Goal: Transaction & Acquisition: Subscribe to service/newsletter

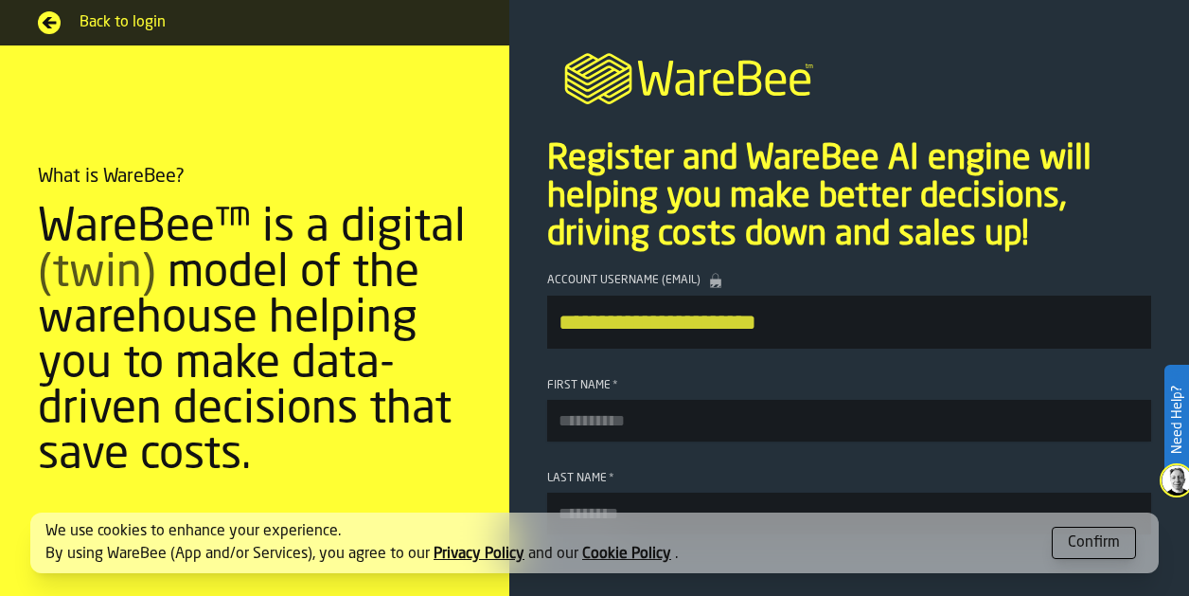
click at [1104, 551] on div "Confirm" at bounding box center [1094, 542] width 52 height 23
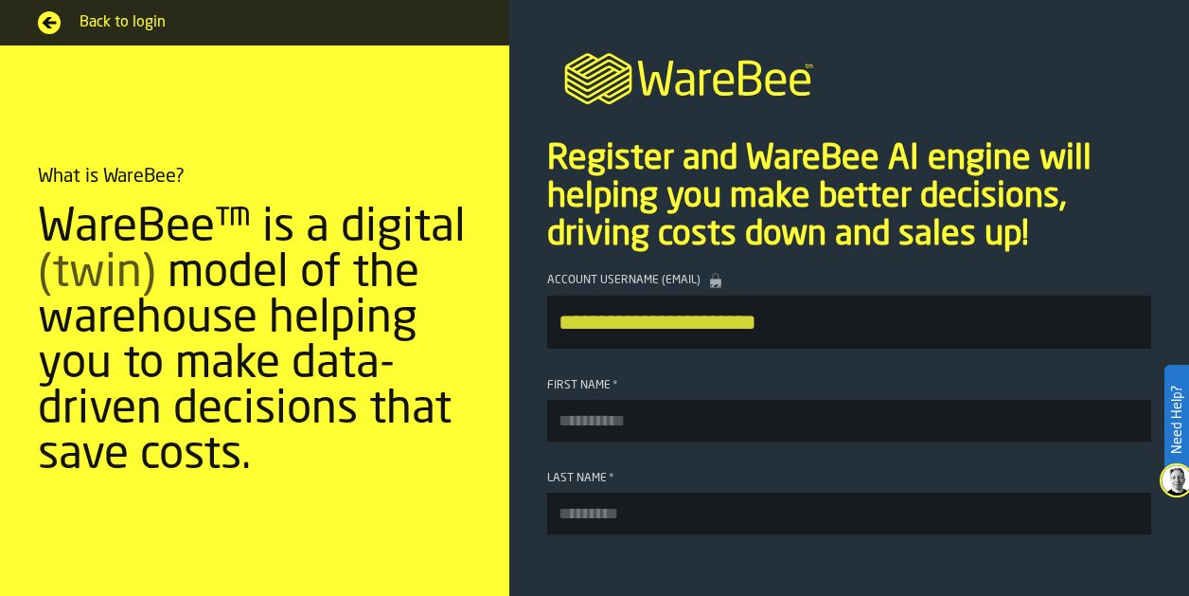
click at [607, 438] on input "First Name *" at bounding box center [849, 421] width 604 height 42
type input "*****"
click at [618, 531] on input "Last Name *" at bounding box center [849, 513] width 604 height 42
type input "*********"
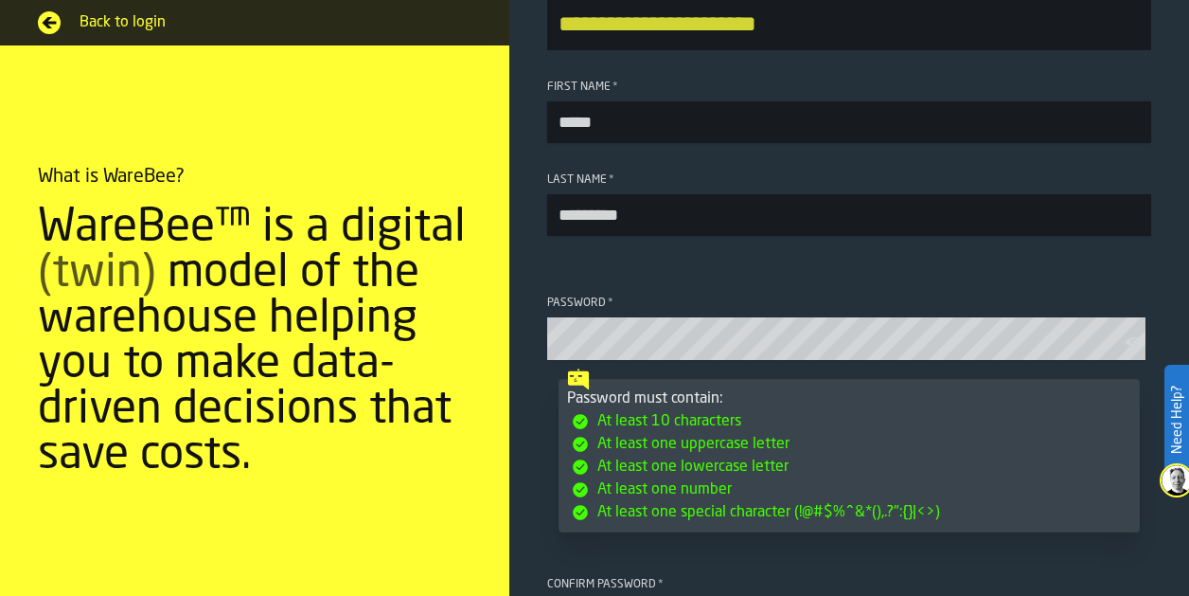
click at [1125, 351] on icon "button-toolbar-Password" at bounding box center [1134, 341] width 19 height 19
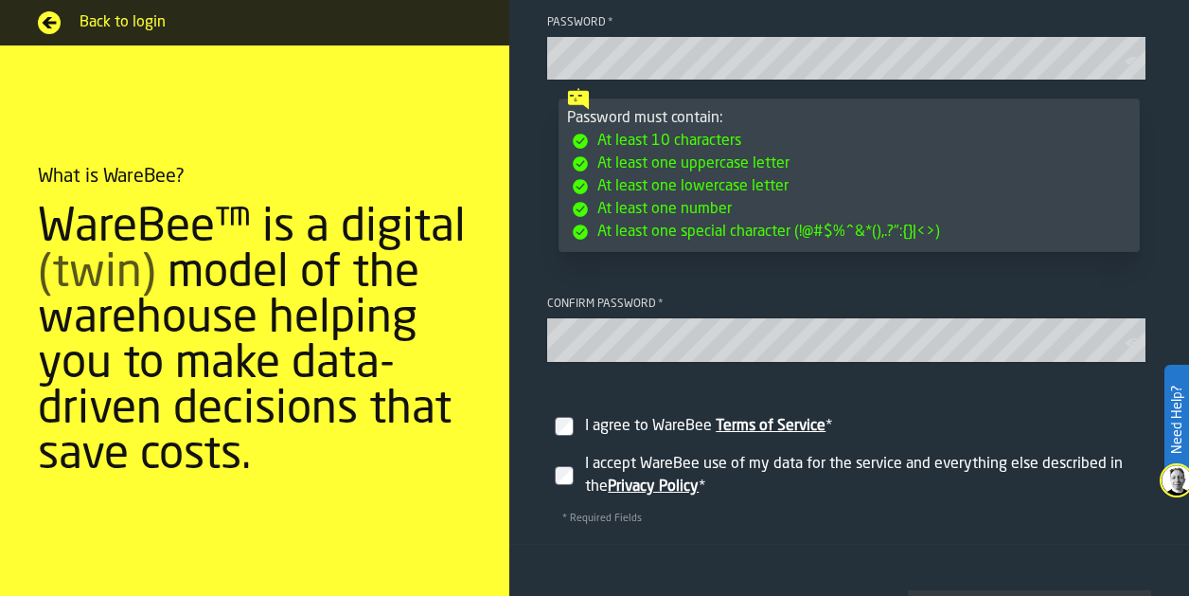
scroll to position [582, 0]
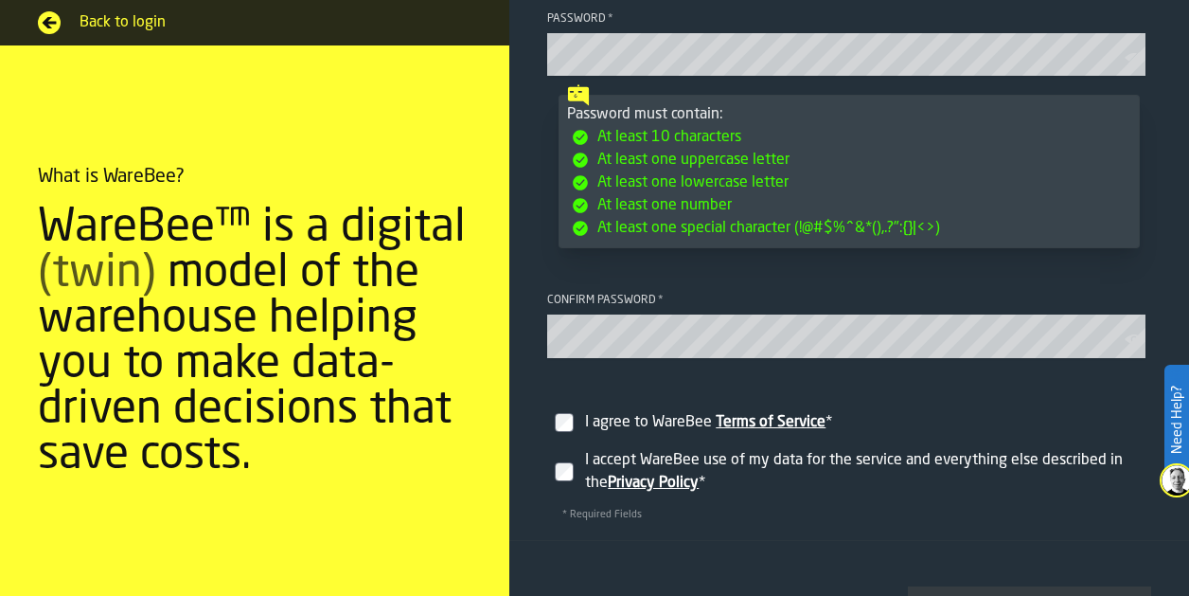
click at [561, 490] on label "I accept WareBee use of my data for the service and everything else described i…" at bounding box center [849, 471] width 604 height 61
click at [1134, 348] on icon "button-toolbar-Confirm password" at bounding box center [1134, 338] width 19 height 19
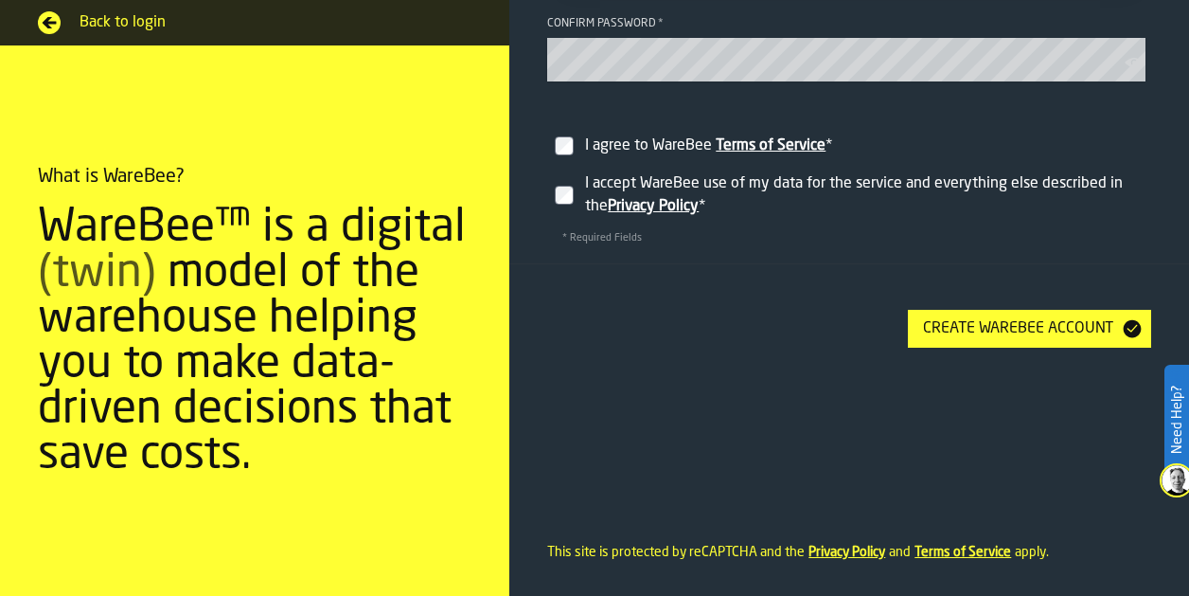
scroll to position [861, 0]
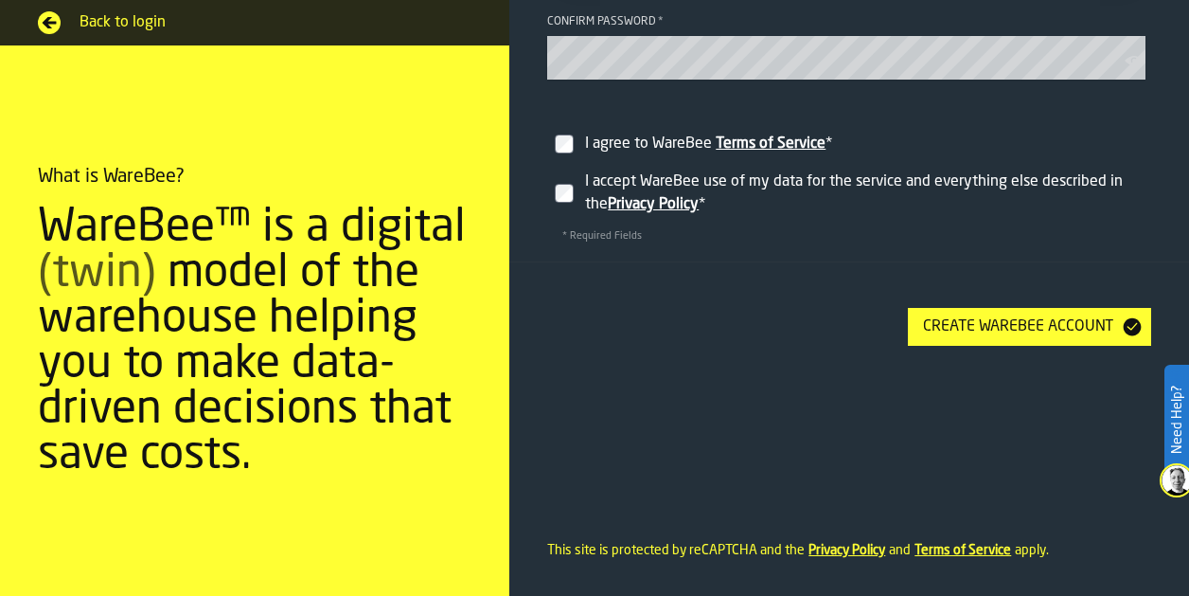
click at [992, 338] on div "Create WareBee Account" at bounding box center [1018, 326] width 205 height 23
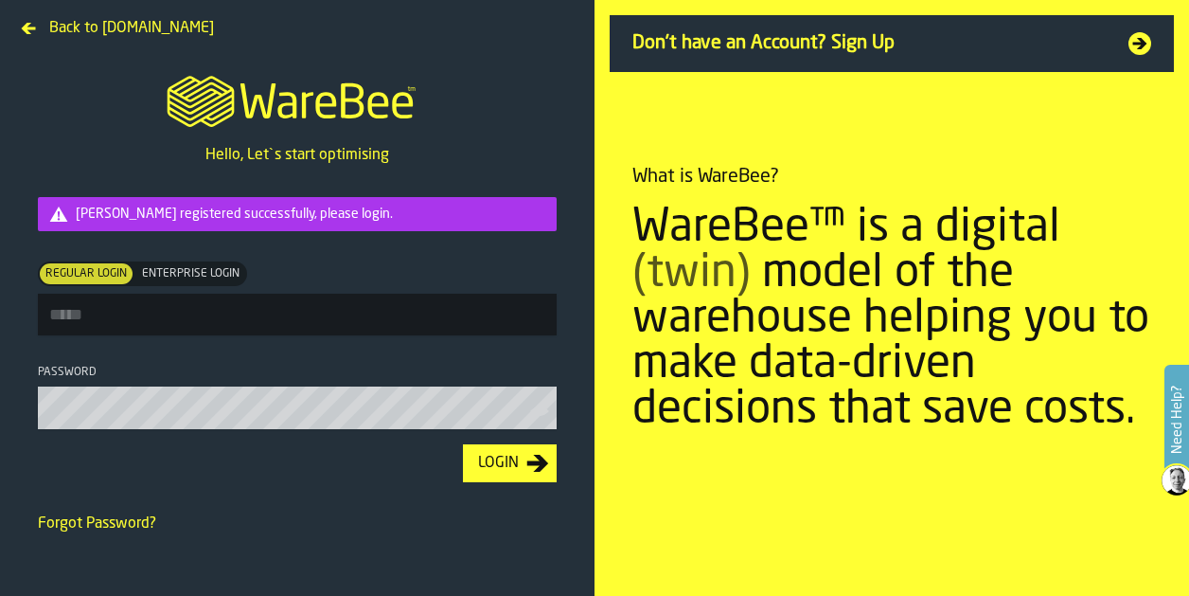
click at [214, 319] on input "Regular Login Regular Login Enterprise Login Enterprise Login" at bounding box center [297, 315] width 519 height 42
type input "**********"
click at [534, 416] on icon "button-toolbar-Password" at bounding box center [539, 410] width 18 height 9
click at [506, 465] on div "Login" at bounding box center [499, 463] width 56 height 23
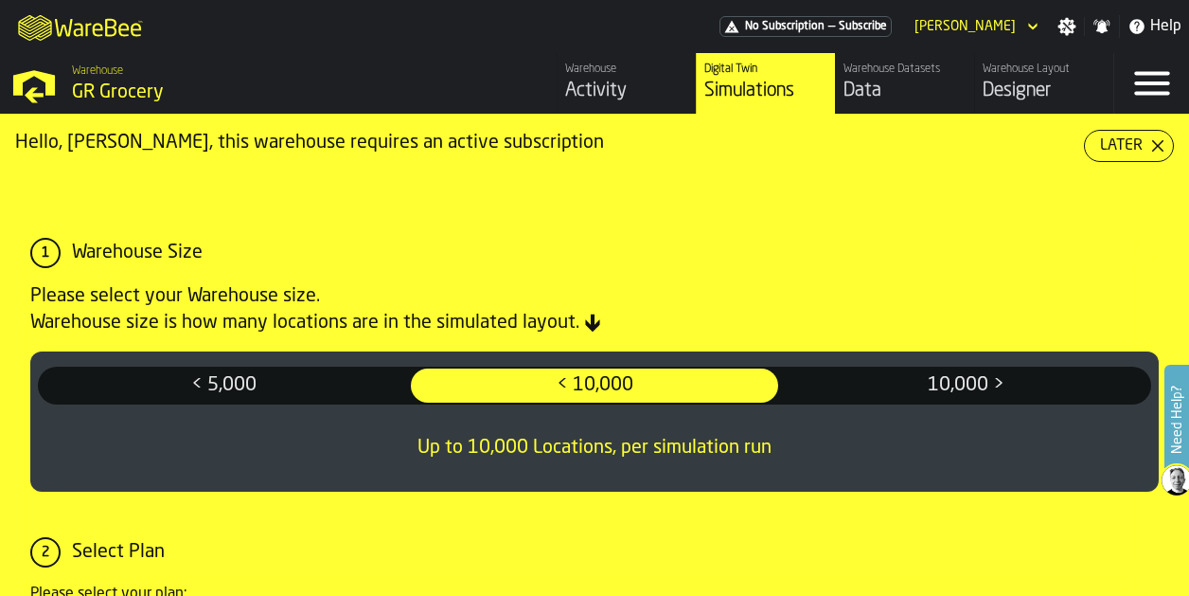
click at [1028, 24] on icon "header" at bounding box center [1033, 26] width 19 height 23
click at [808, 31] on span "No Subscription" at bounding box center [785, 26] width 80 height 13
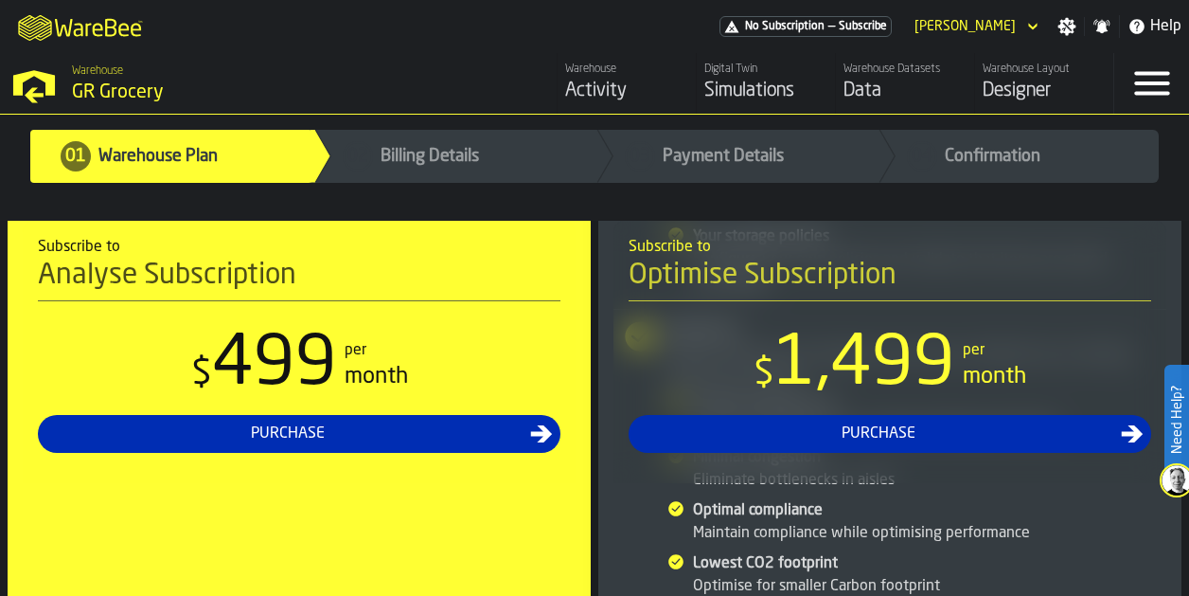
scroll to position [3426, 0]
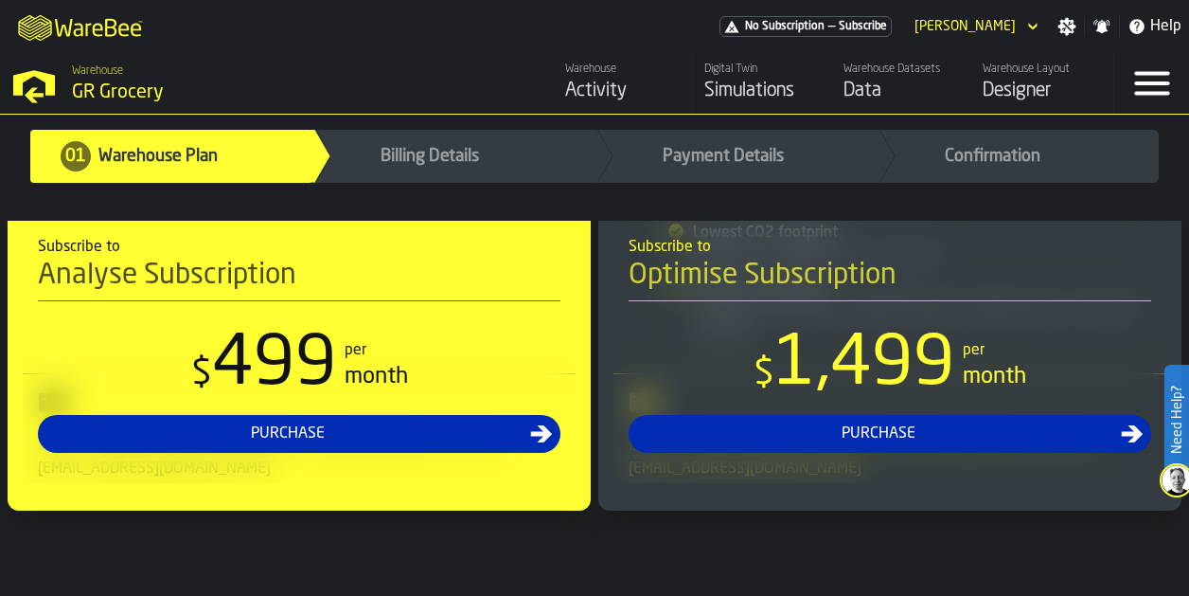
click at [65, 86] on div "Warehouse GR Grocery" at bounding box center [306, 85] width 485 height 57
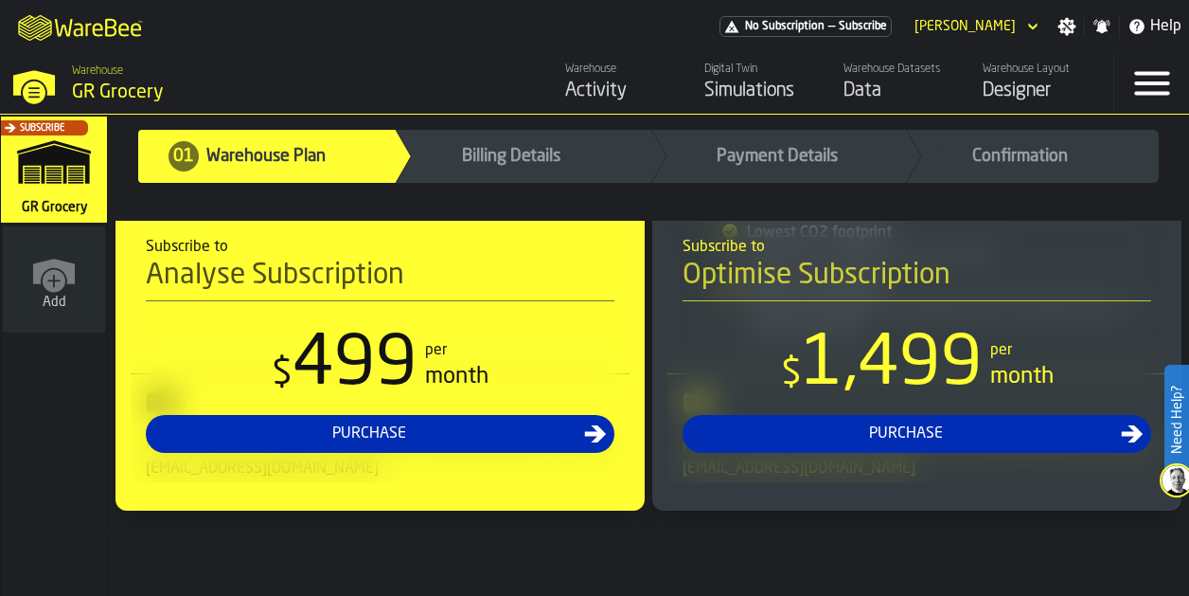
click at [49, 208] on div "Subscribe" at bounding box center [50, 175] width 106 height 110
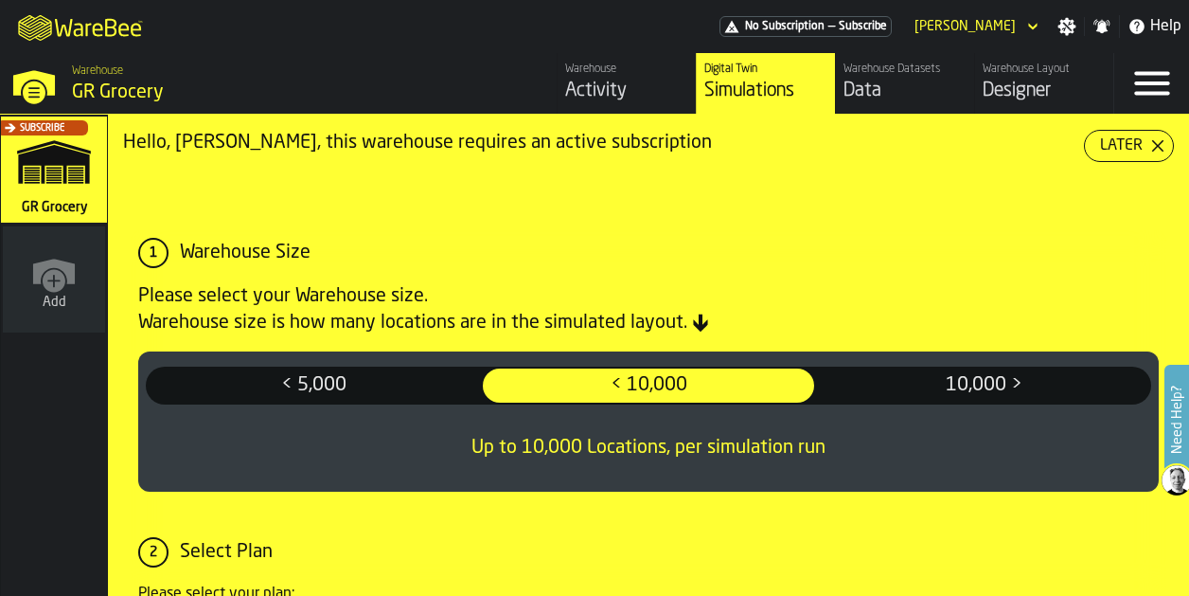
click at [1150, 143] on icon "button-Later" at bounding box center [1157, 145] width 15 height 15
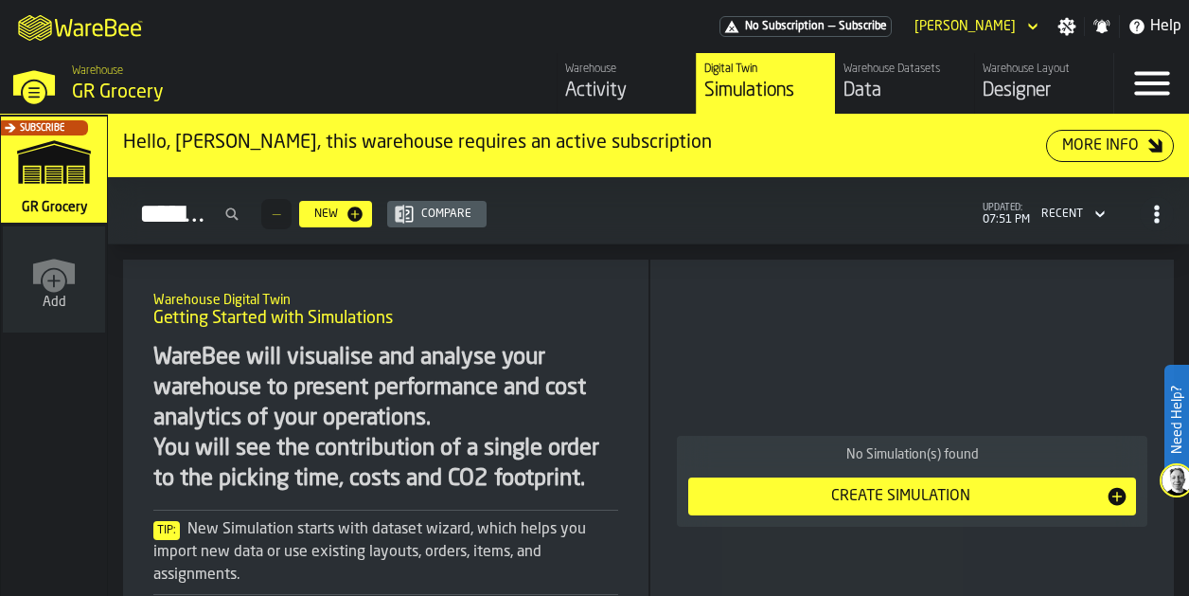
click at [42, 175] on div "Subscribe" at bounding box center [50, 175] width 106 height 110
click at [611, 99] on div "Activity" at bounding box center [626, 91] width 123 height 27
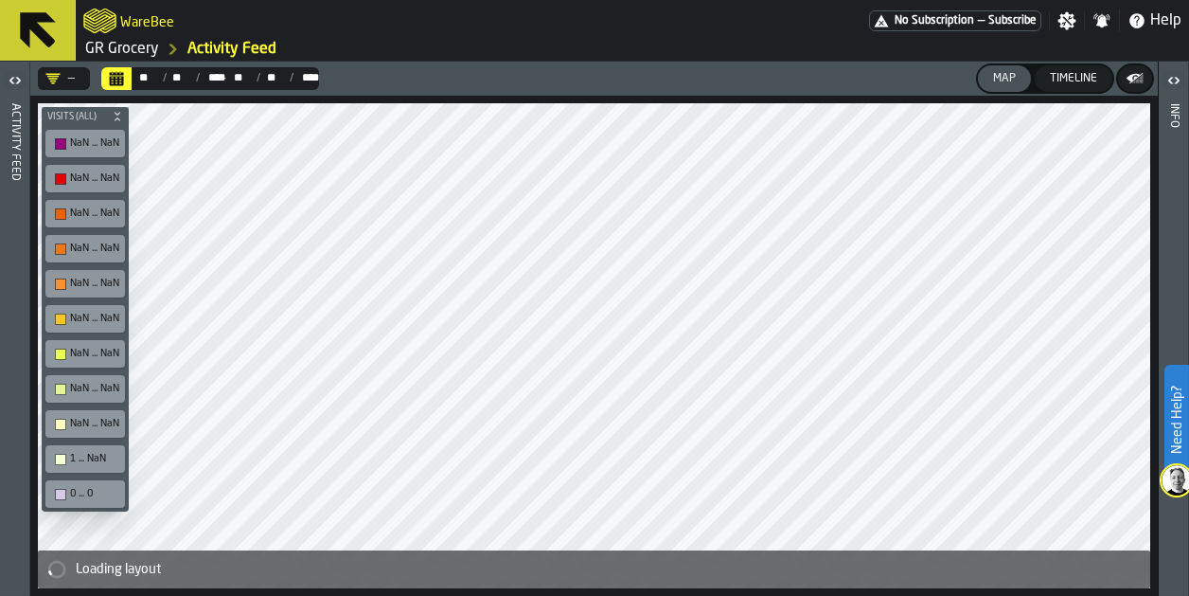
click at [34, 42] on icon at bounding box center [37, 30] width 45 height 45
click at [129, 43] on link "GR Grocery" at bounding box center [122, 49] width 74 height 23
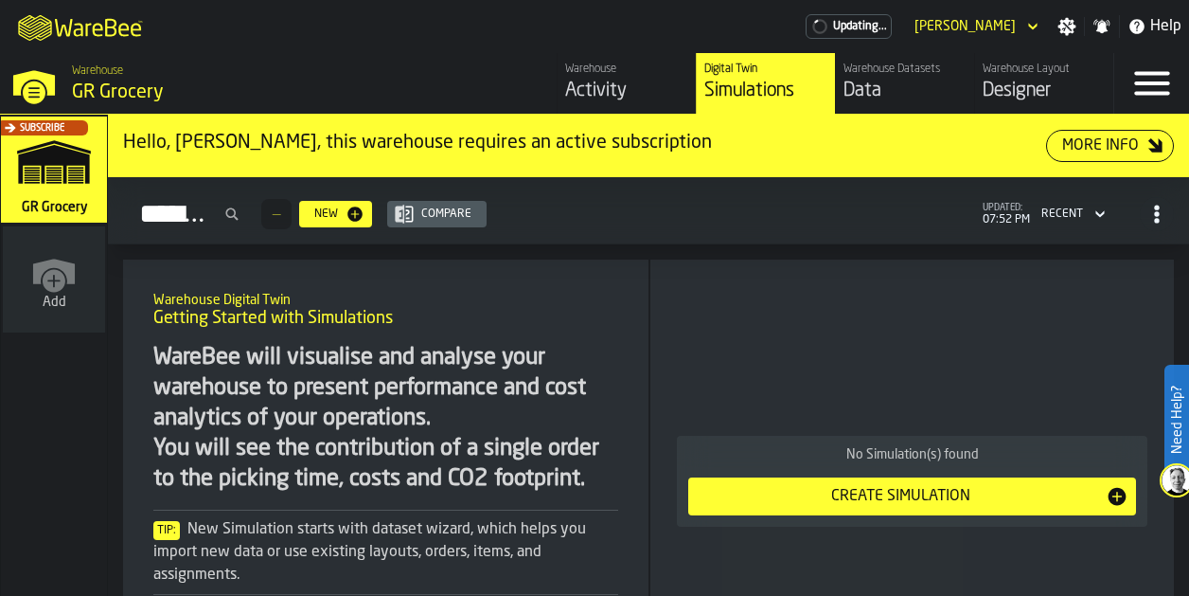
click at [1028, 86] on div "Designer" at bounding box center [1044, 91] width 123 height 27
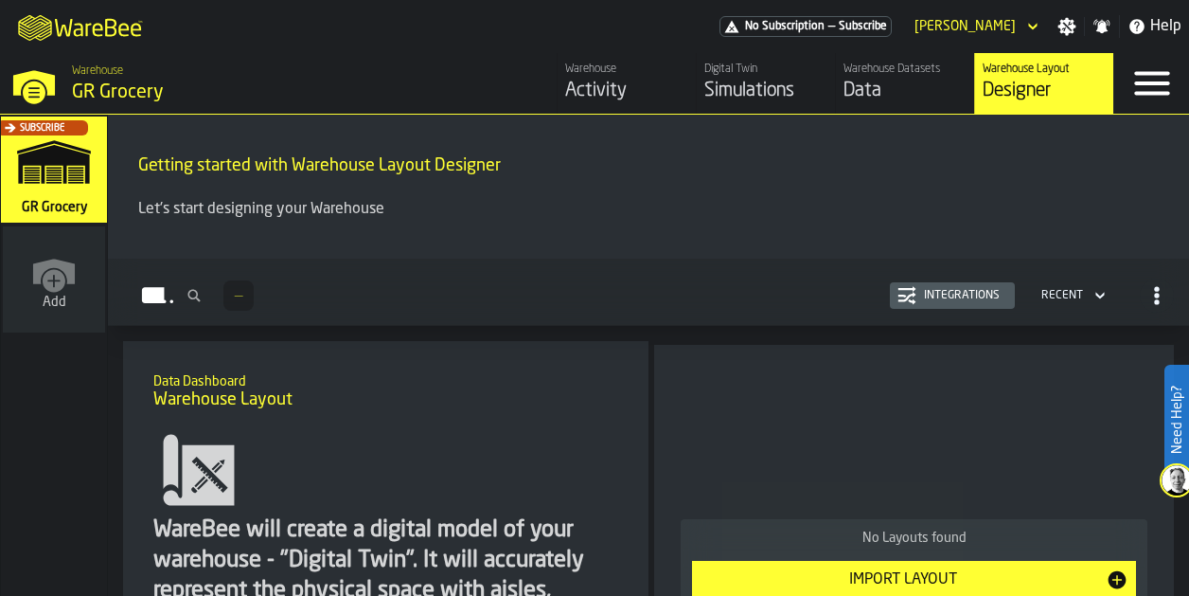
click at [66, 270] on icon "link-to-/wh/new" at bounding box center [54, 271] width 42 height 26
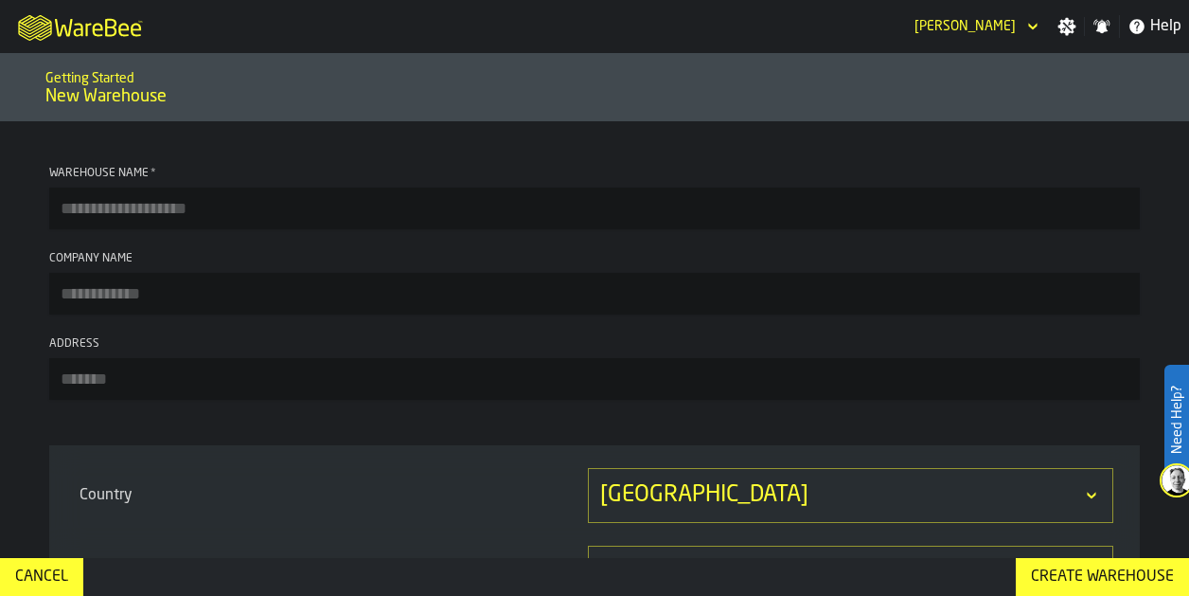
click at [52, 19] on icon "M A K I N G W A R E H O U S E S M O R E EF F I C I E N T" at bounding box center [81, 27] width 140 height 38
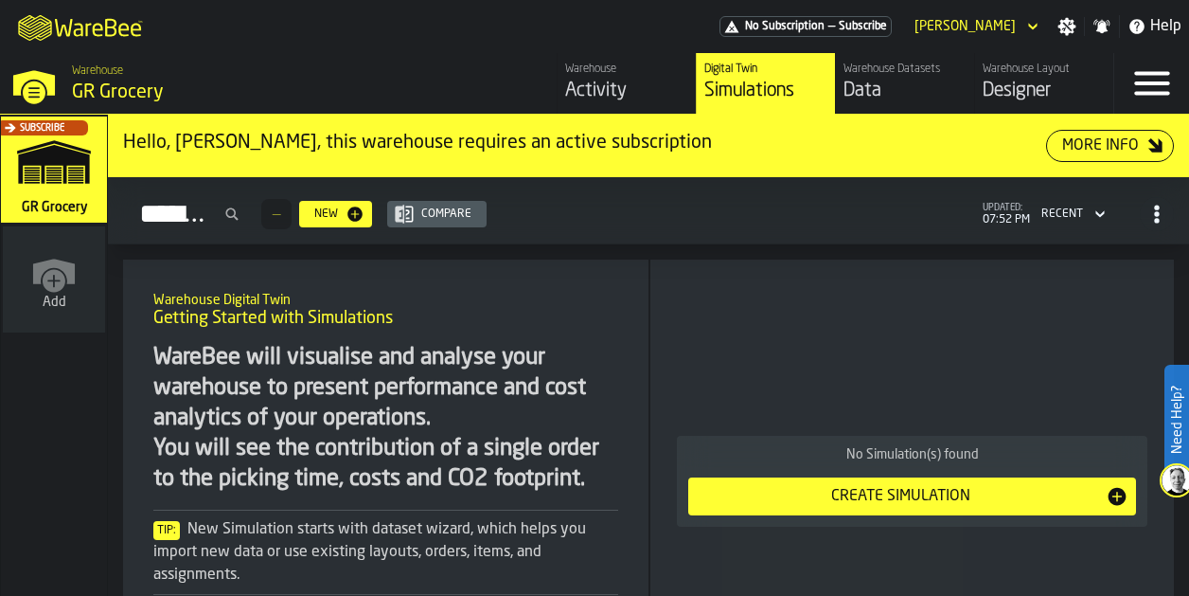
click at [1142, 76] on icon "button-toggle-Menu" at bounding box center [1152, 83] width 45 height 45
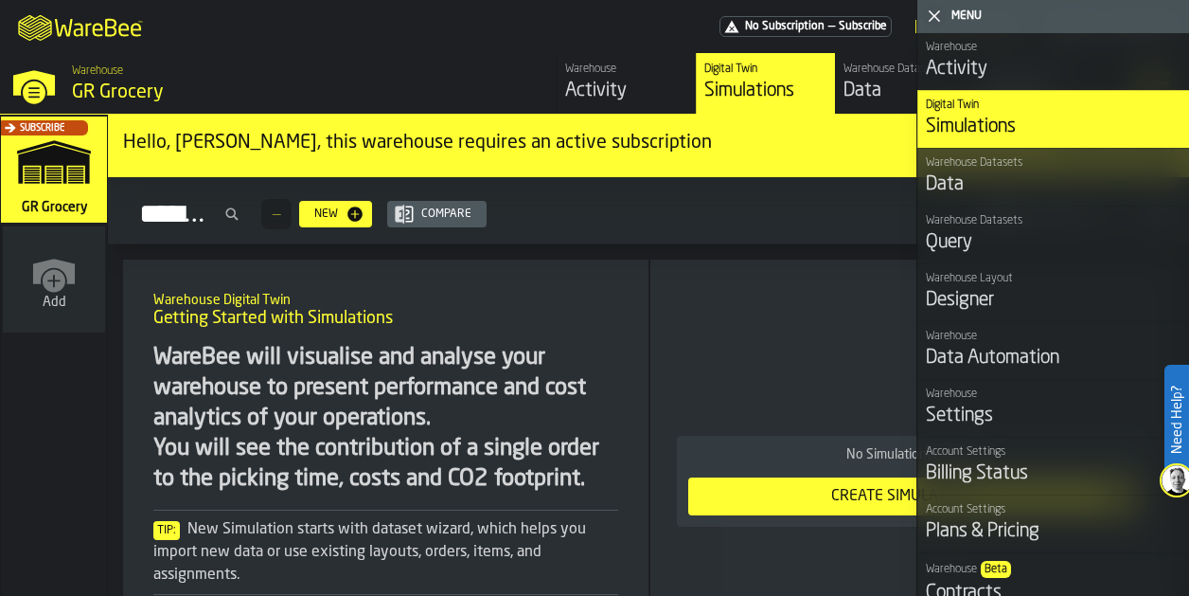
click at [666, 46] on div "M A K I N G W A R E H O U S E S M O R E EF F I C I E N T No Subscription — Subs…" at bounding box center [594, 26] width 1189 height 53
click at [935, 17] on polygon "button-toggle-Close me" at bounding box center [935, 16] width 12 height 12
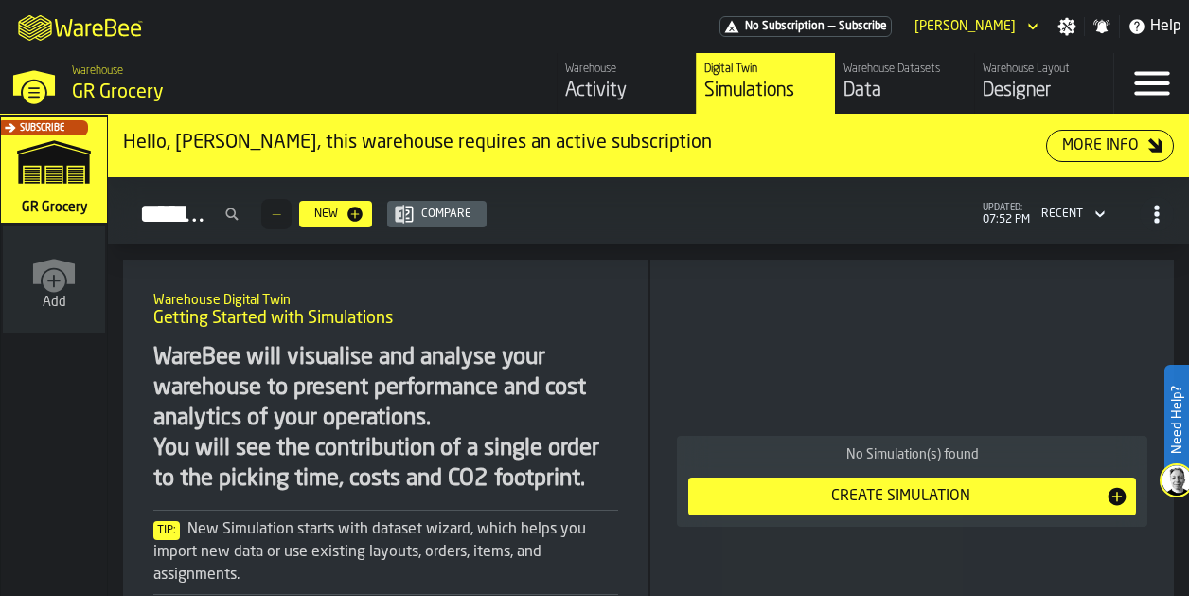
click at [1150, 87] on icon "button-toggle-Menu" at bounding box center [1152, 83] width 45 height 45
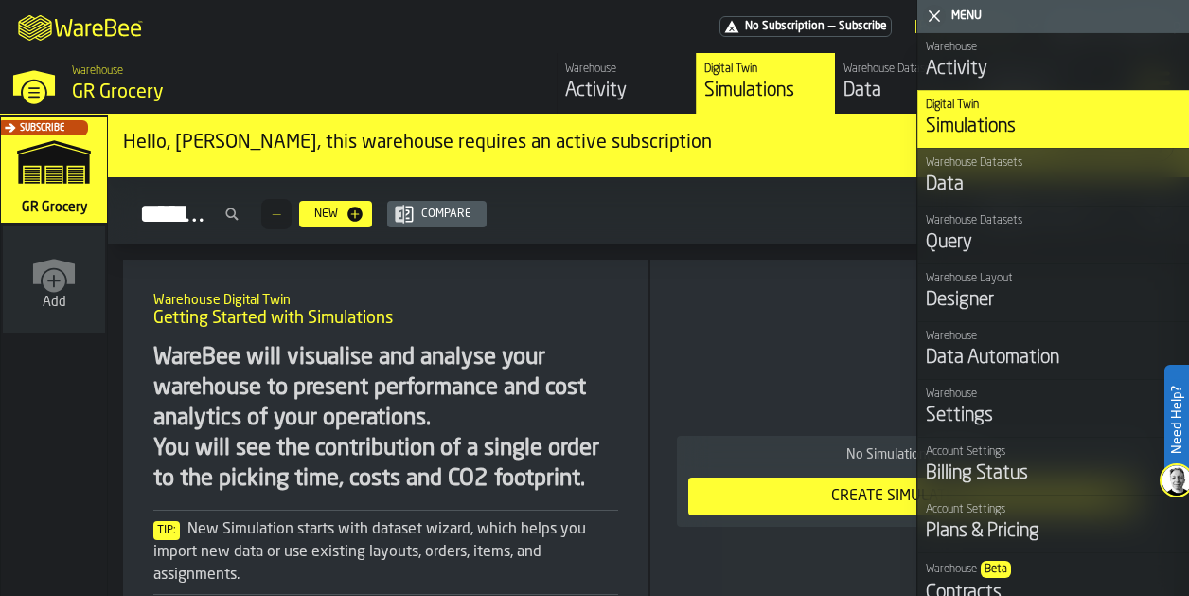
click at [932, 14] on polygon "button-toggle-Close me" at bounding box center [935, 16] width 12 height 12
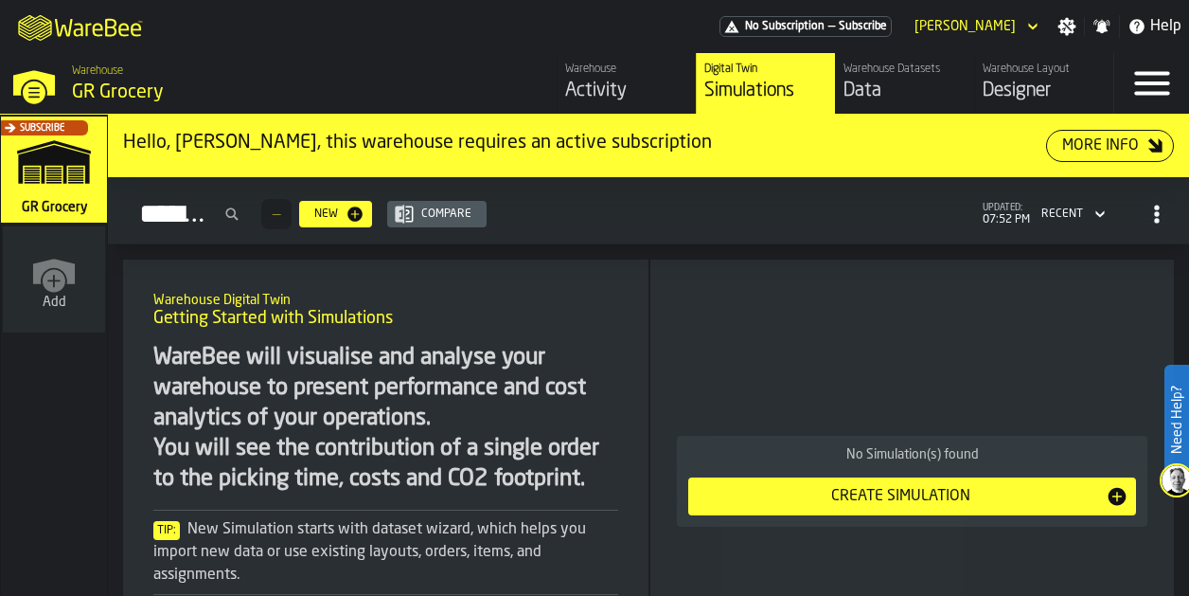
click at [1159, 27] on span "Help" at bounding box center [1165, 26] width 31 height 23
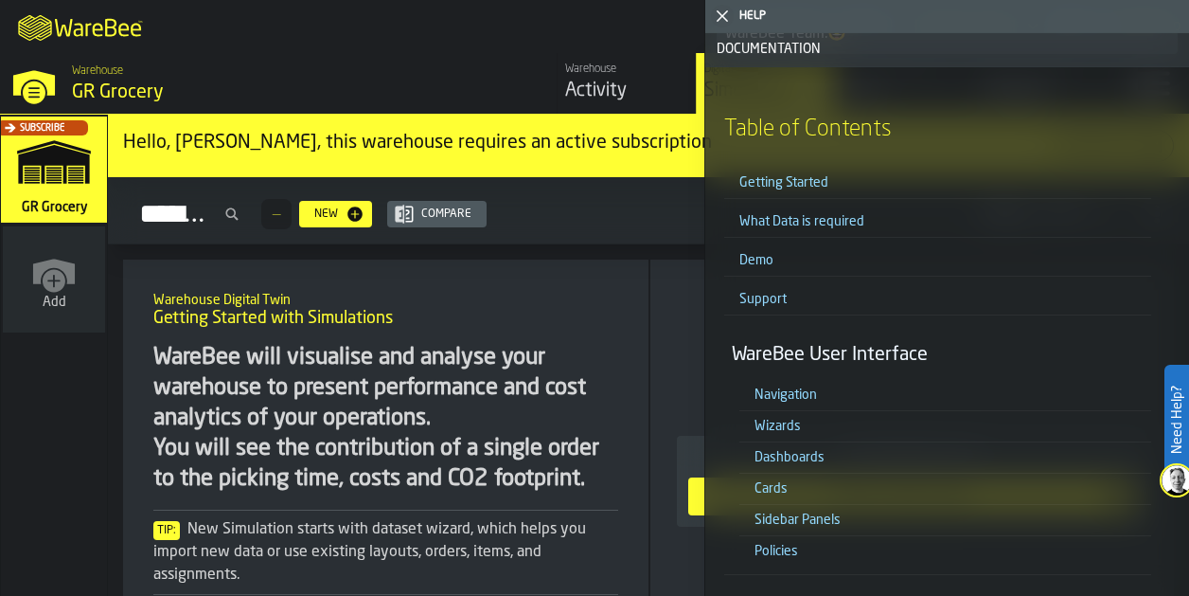
scroll to position [384, 0]
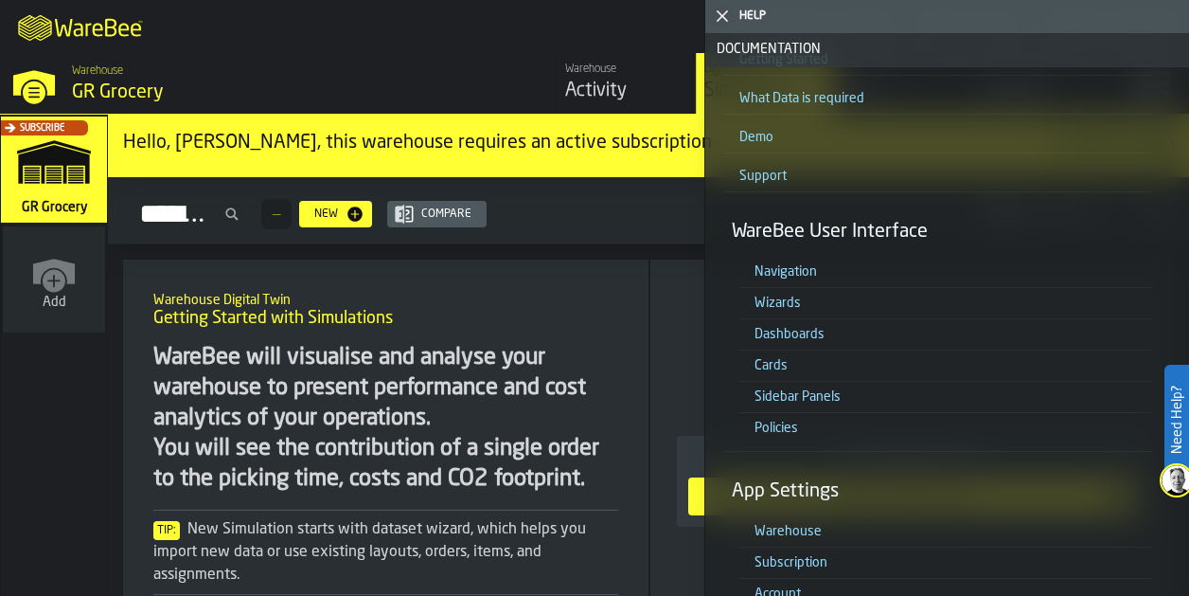
click at [750, 131] on link "Demo" at bounding box center [756, 137] width 34 height 13
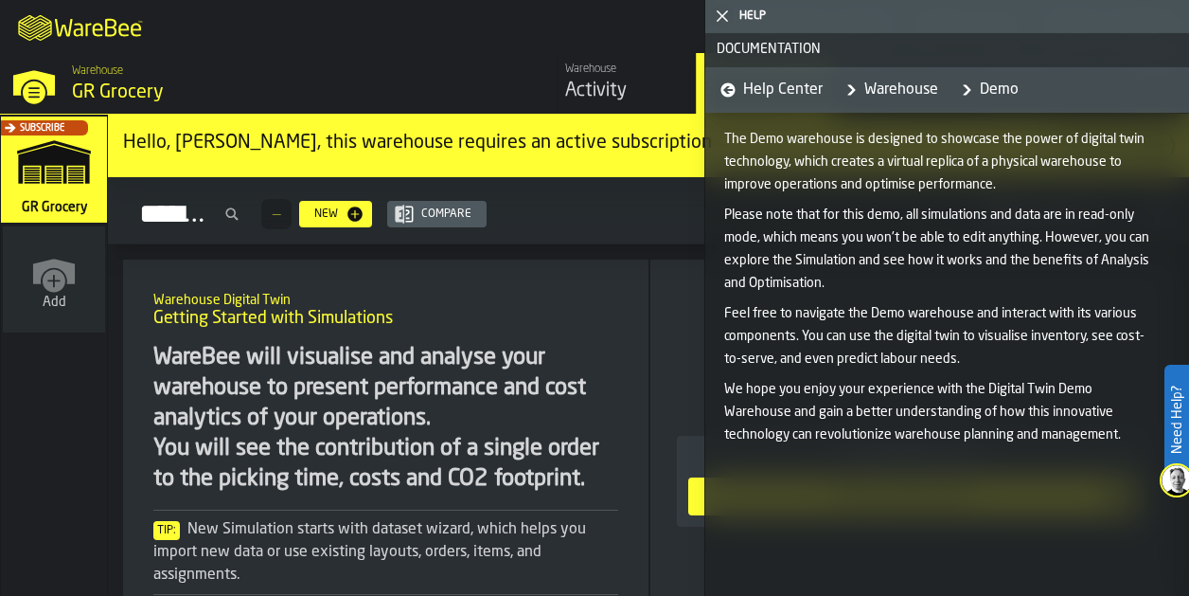
scroll to position [1, 0]
click at [996, 87] on link "Demo" at bounding box center [985, 88] width 65 height 45
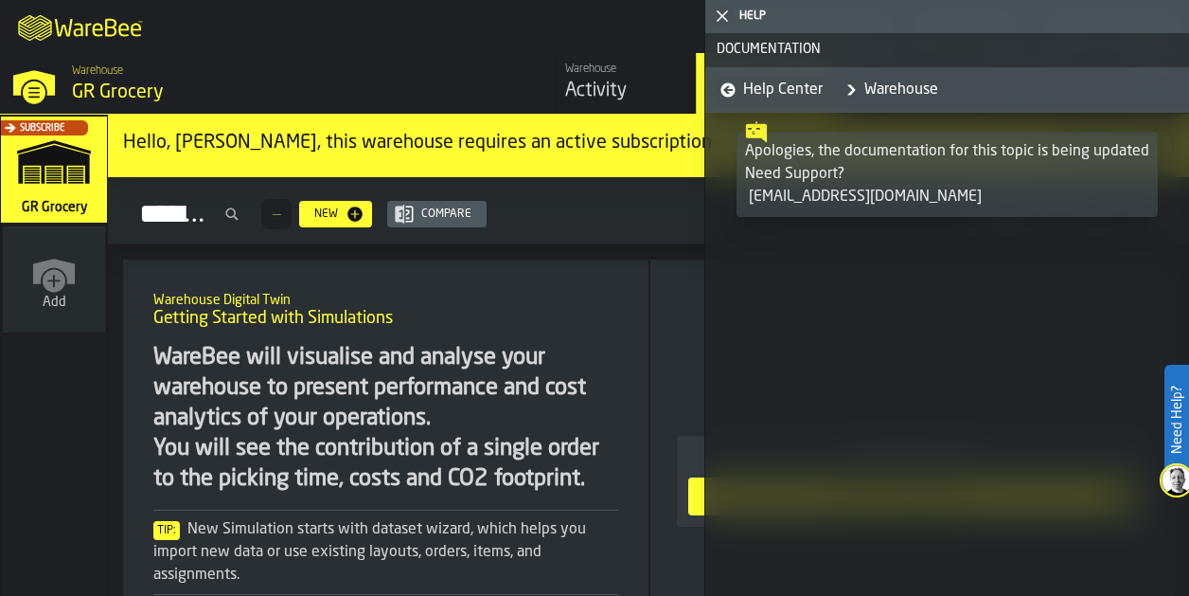
click at [769, 84] on span "Help Center" at bounding box center [783, 90] width 80 height 23
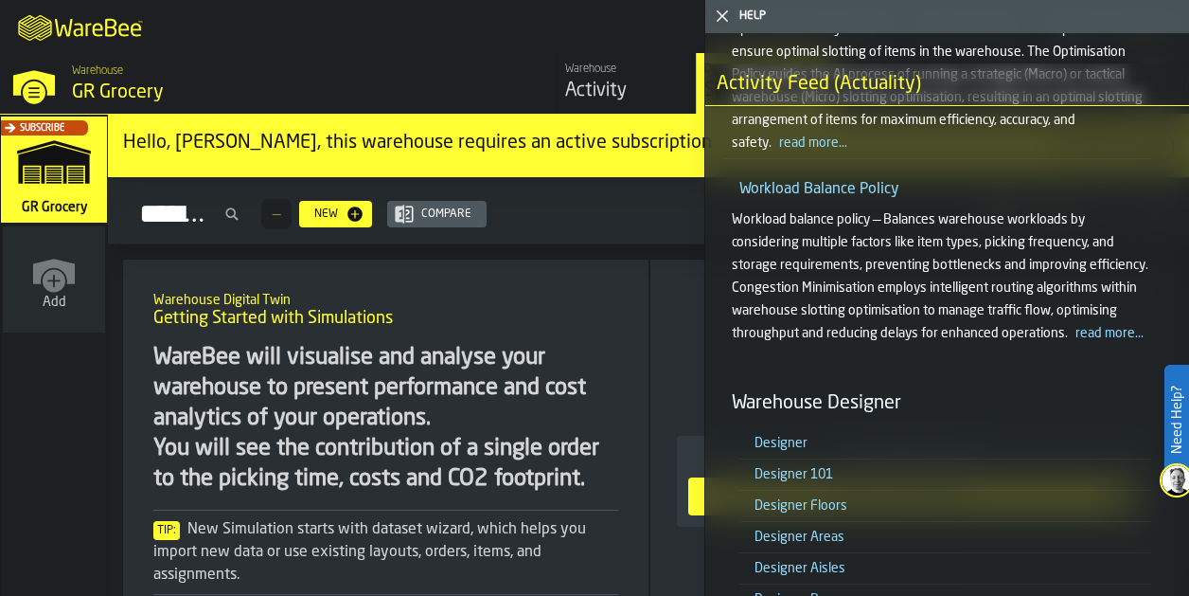
scroll to position [4756, 0]
click at [720, 17] on icon "button-toggle-Close me" at bounding box center [722, 16] width 23 height 23
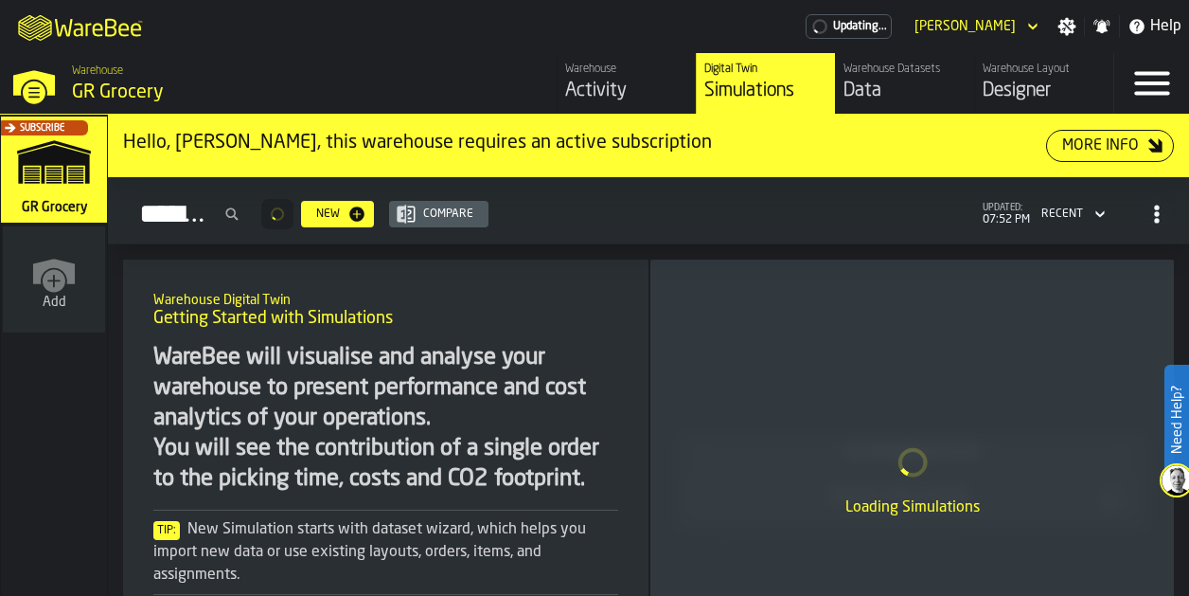
click at [481, 216] on div "Compare" at bounding box center [448, 213] width 65 height 13
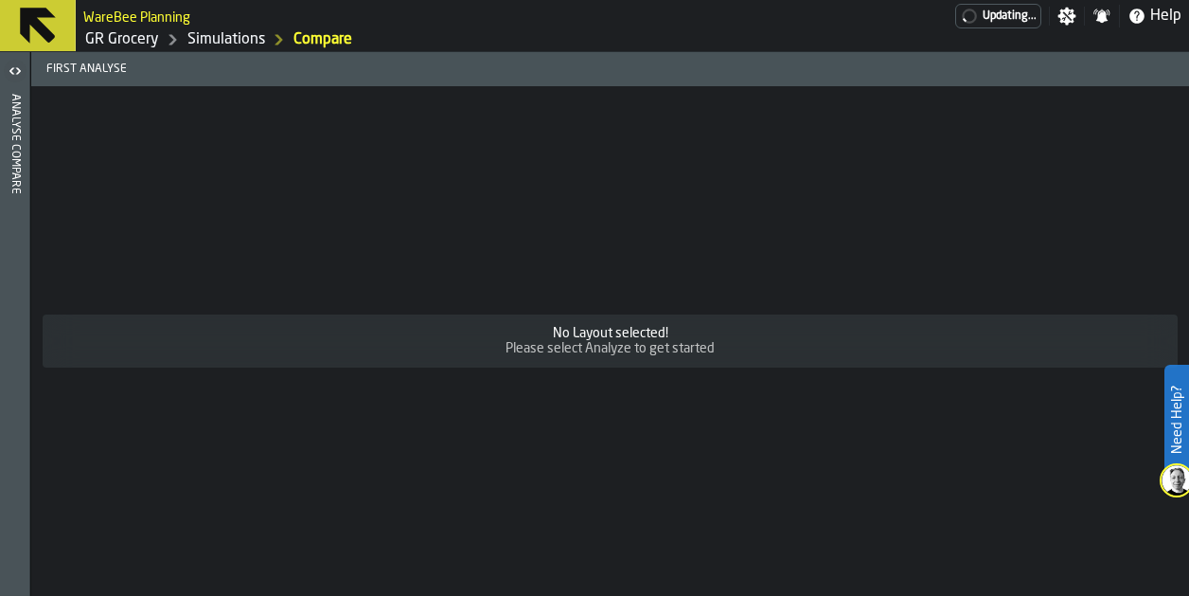
click at [142, 39] on link "GR Grocery" at bounding box center [122, 39] width 74 height 23
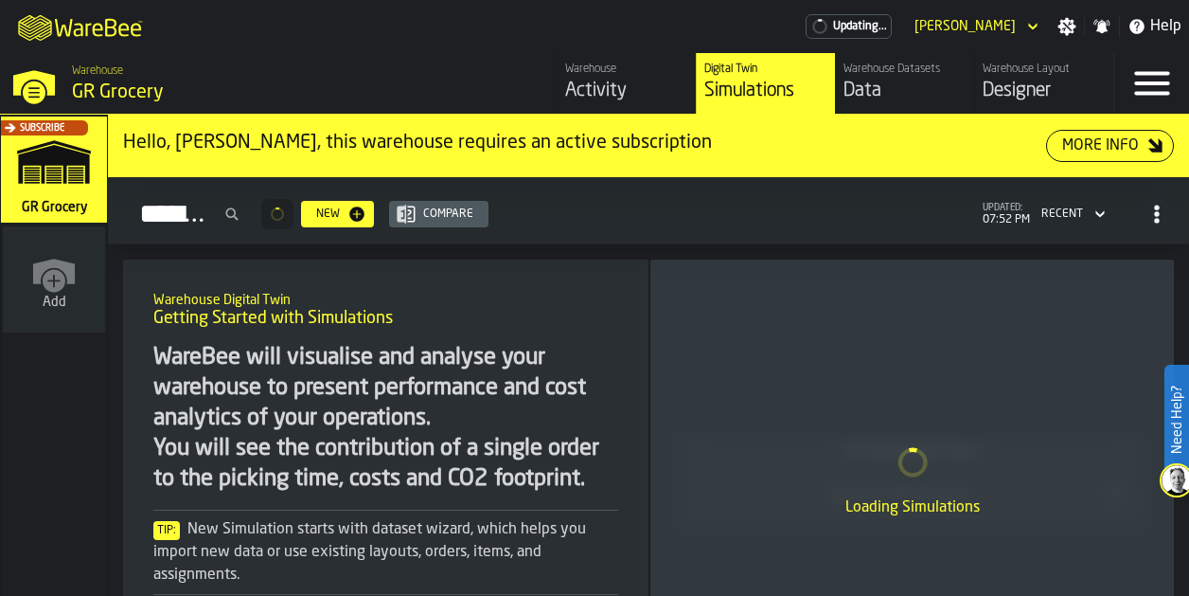
click at [1068, 22] on icon "button-toggle-Settings" at bounding box center [1068, 27] width 18 height 18
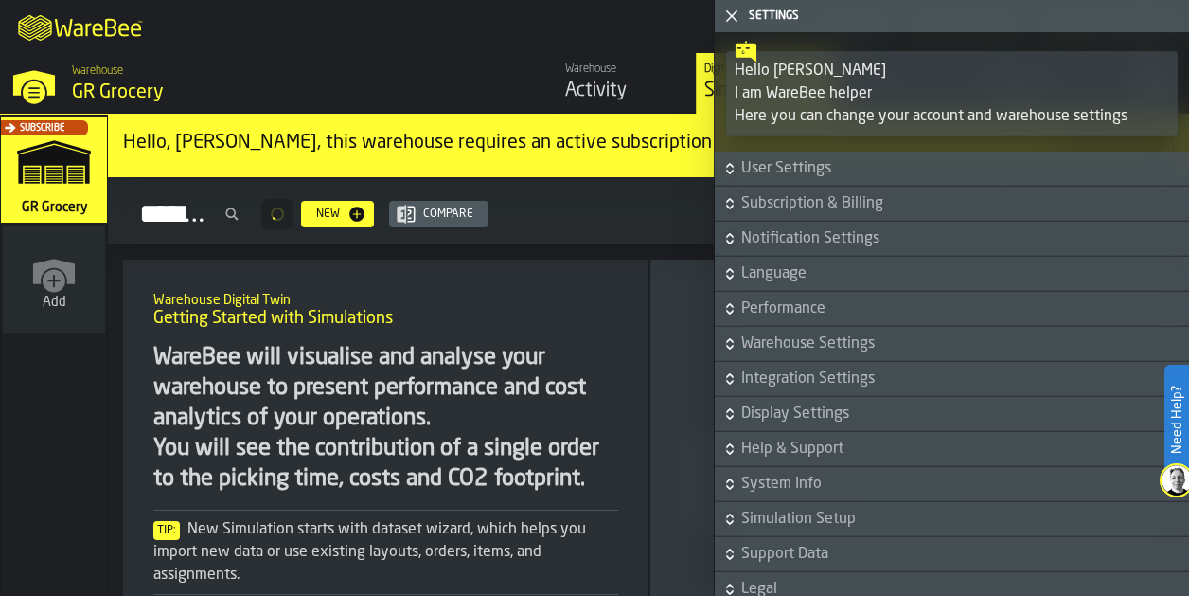
click at [731, 6] on icon "button-toggle-Close me" at bounding box center [732, 16] width 23 height 23
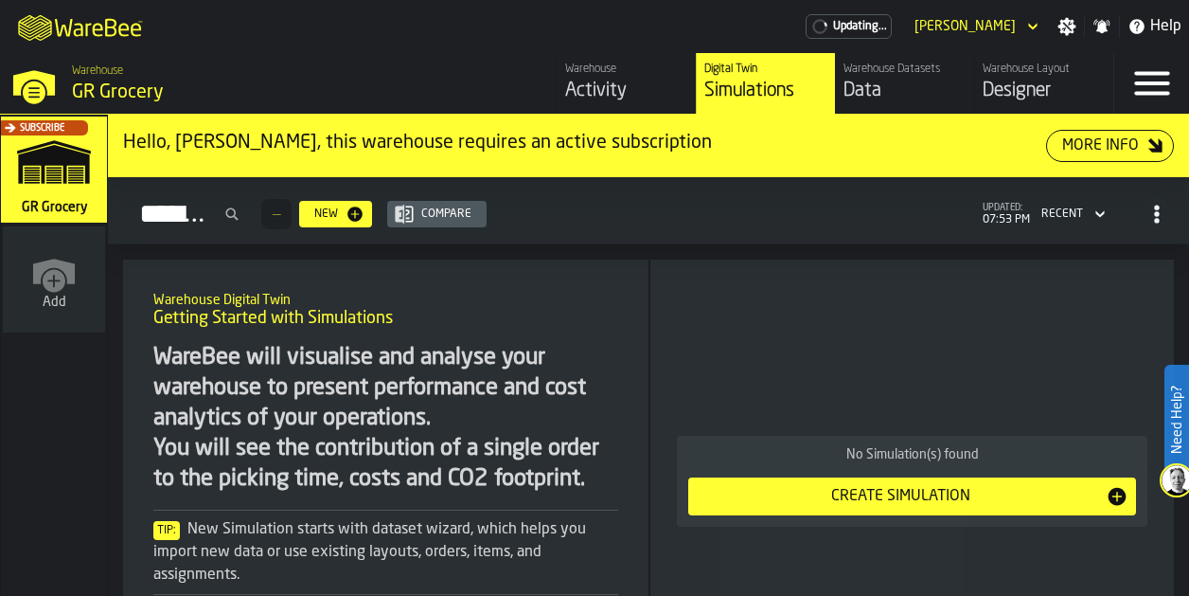
click at [517, 34] on div "M A K I N G W A R E H O U S E S M O R E EF F I C I E N T Updating... [PERSON_NA…" at bounding box center [594, 26] width 1189 height 53
